Goal: Find specific page/section: Find specific page/section

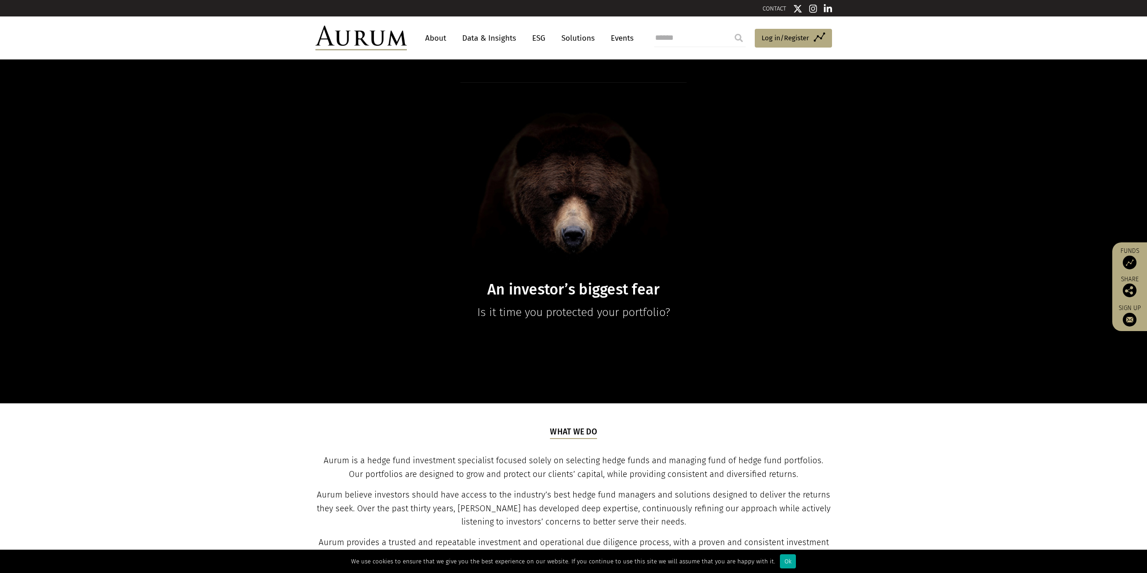
click at [433, 38] on link "About" at bounding box center [435, 38] width 30 height 17
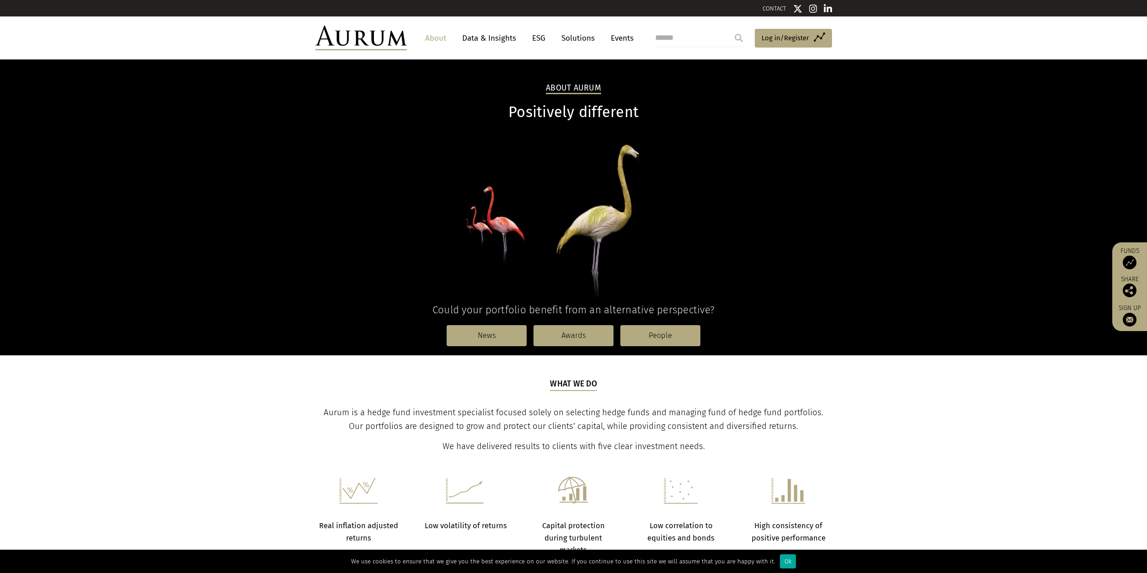
click at [572, 40] on link "Solutions" at bounding box center [578, 38] width 43 height 17
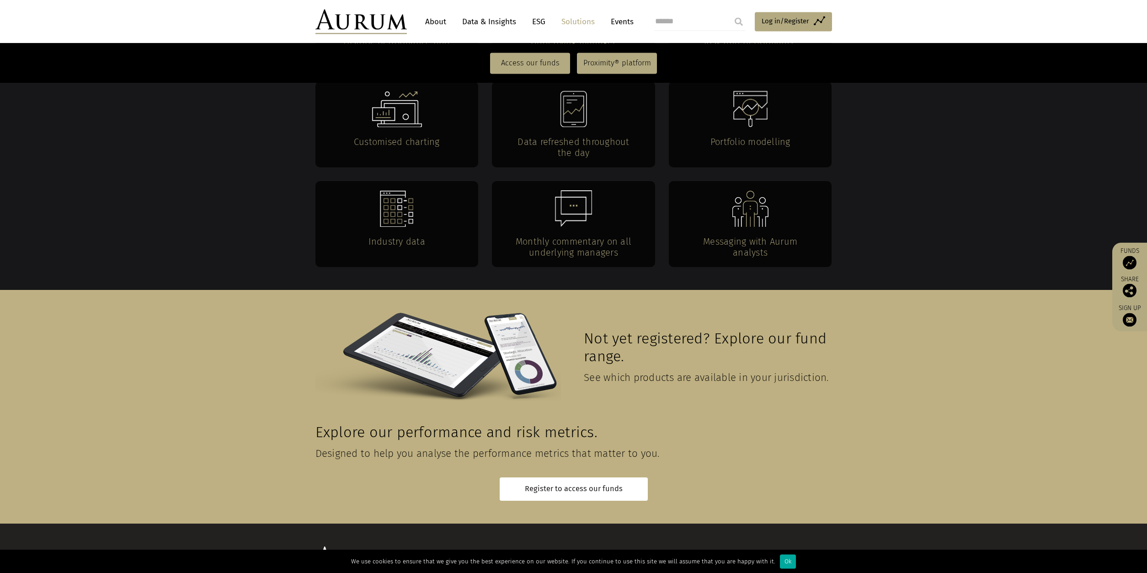
scroll to position [1851, 0]
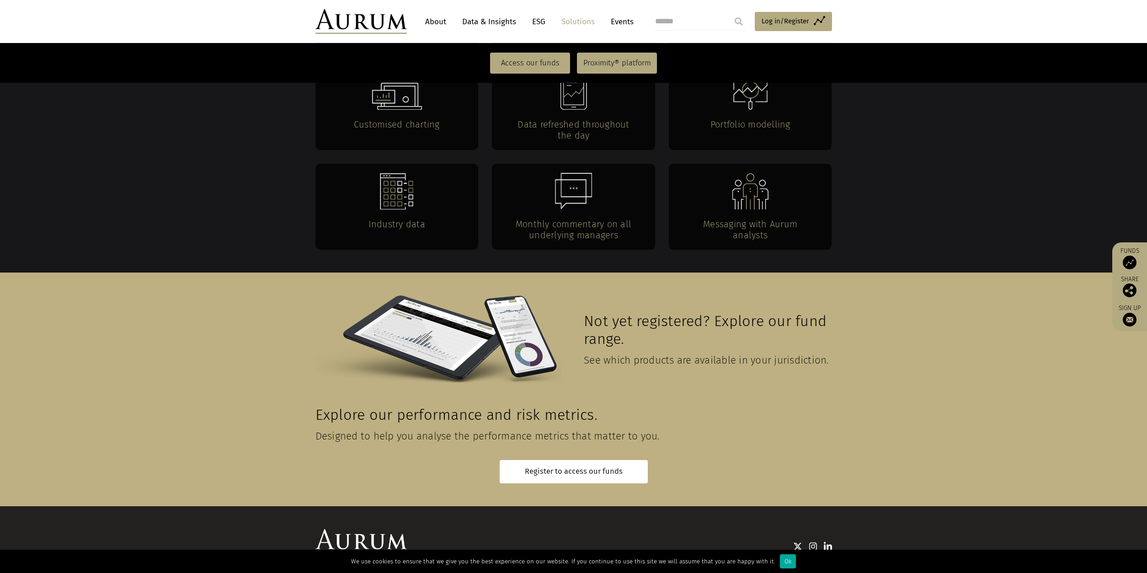
click at [642, 572] on link "Contact" at bounding box center [650, 580] width 23 height 8
